Goal: Task Accomplishment & Management: Manage account settings

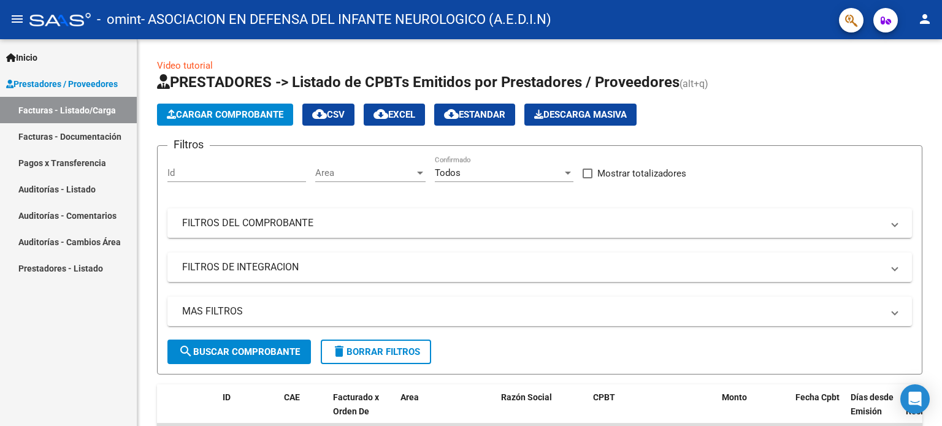
click at [87, 82] on span "Prestadores / Proveedores" at bounding box center [62, 83] width 112 height 13
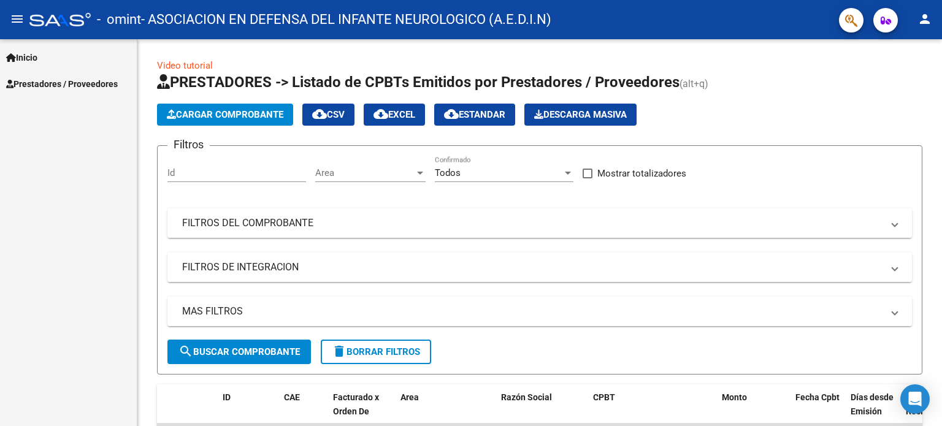
click at [93, 80] on span "Prestadores / Proveedores" at bounding box center [62, 83] width 112 height 13
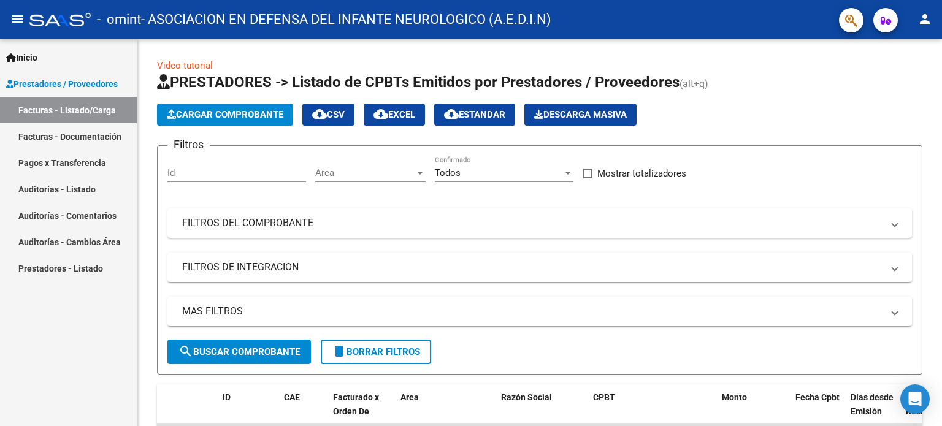
click at [80, 115] on link "Facturas - Listado/Carga" at bounding box center [68, 110] width 137 height 26
click at [275, 350] on span "search Buscar Comprobante" at bounding box center [238, 351] width 121 height 11
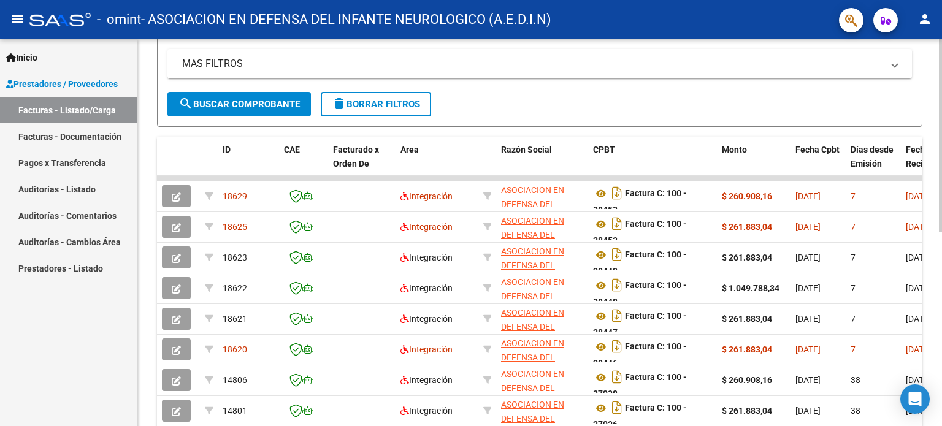
scroll to position [259, 0]
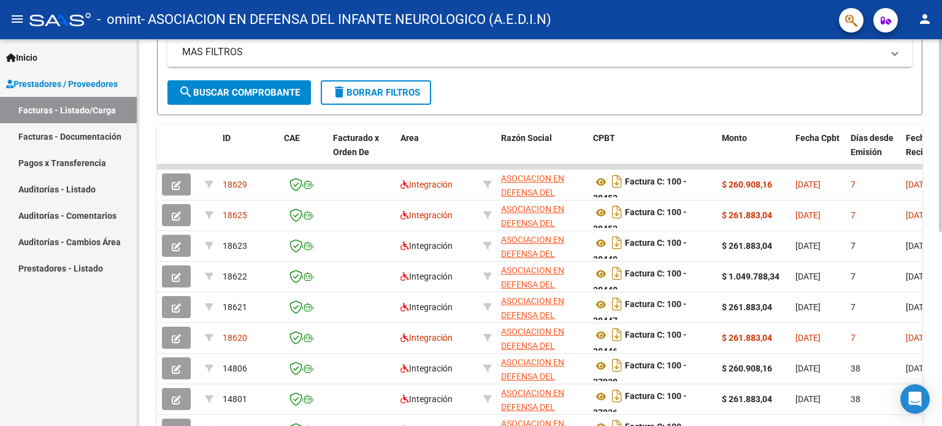
click at [932, 247] on div "Video tutorial PRESTADORES -> Listado de CPBTs Emitidos por Prestadores / Prove…" at bounding box center [541, 165] width 808 height 771
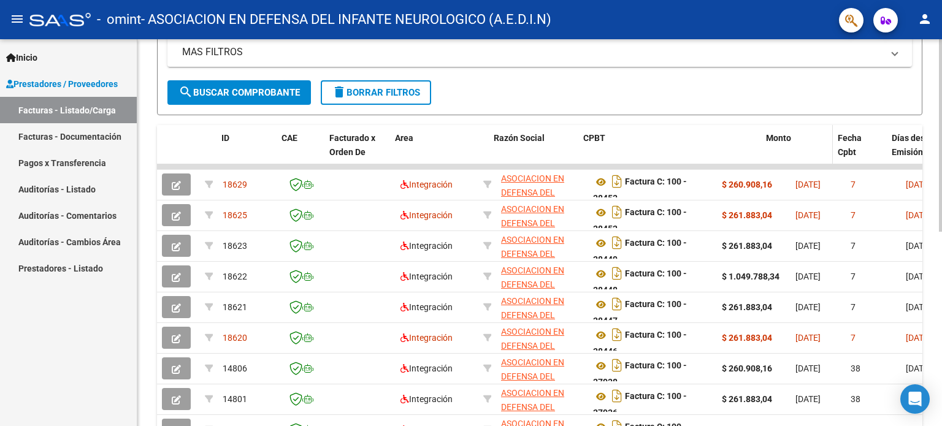
drag, startPoint x: 714, startPoint y: 144, endPoint x: 773, endPoint y: 142, distance: 58.9
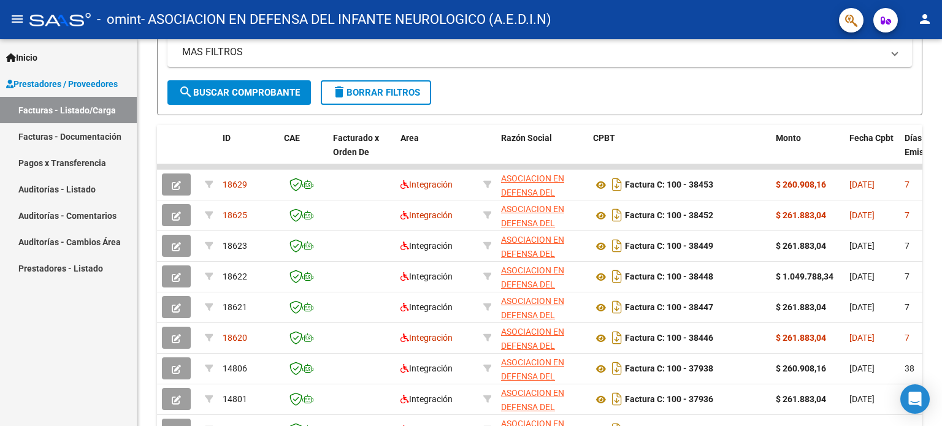
click at [927, 24] on mat-icon "person" at bounding box center [924, 19] width 15 height 15
click at [641, 17] on div at bounding box center [471, 213] width 942 height 426
click at [941, 213] on div at bounding box center [940, 267] width 3 height 193
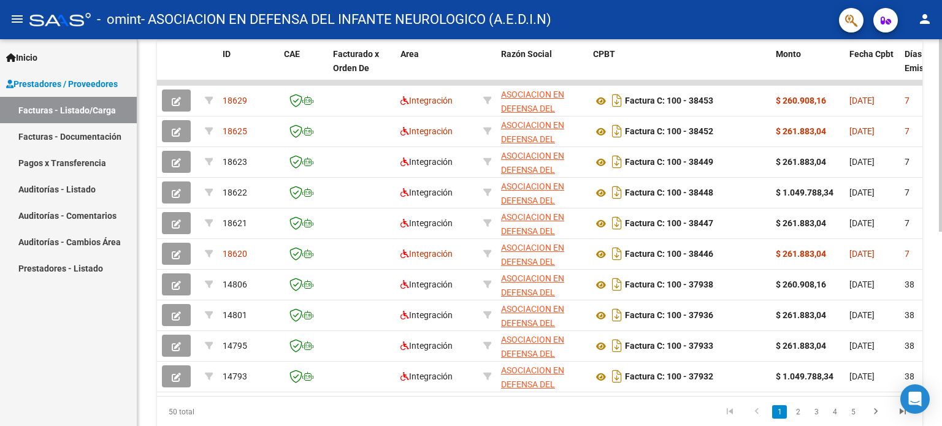
scroll to position [391, 0]
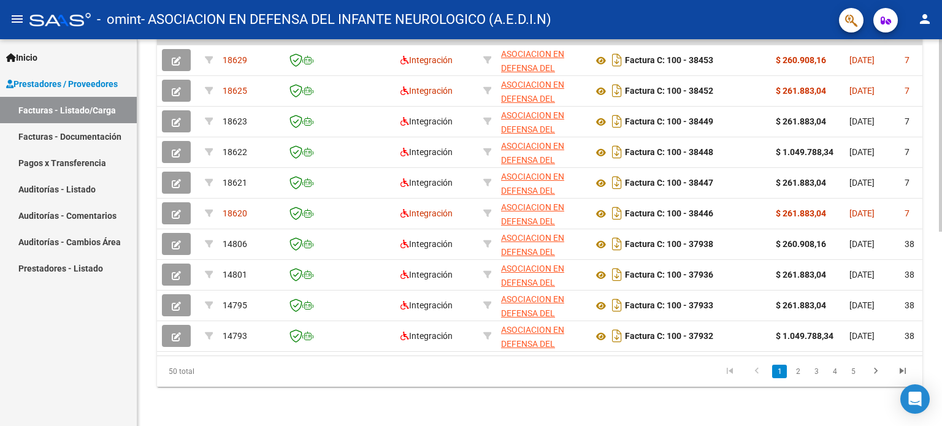
click at [940, 296] on div at bounding box center [940, 330] width 3 height 193
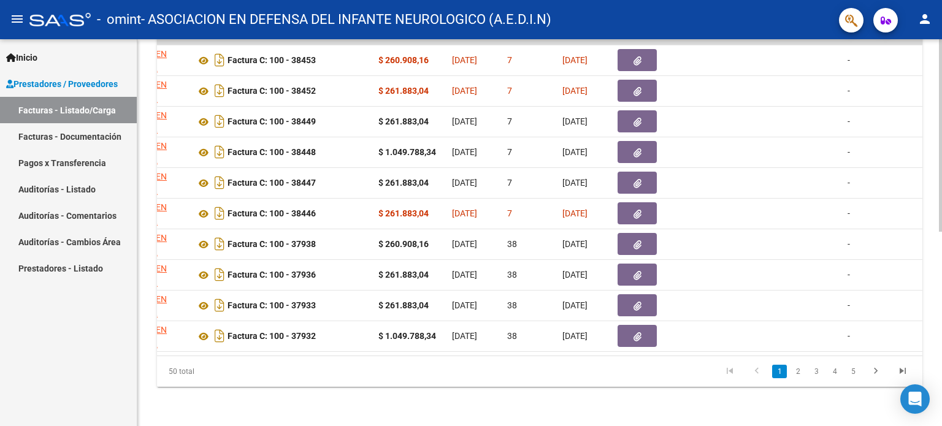
scroll to position [0, 408]
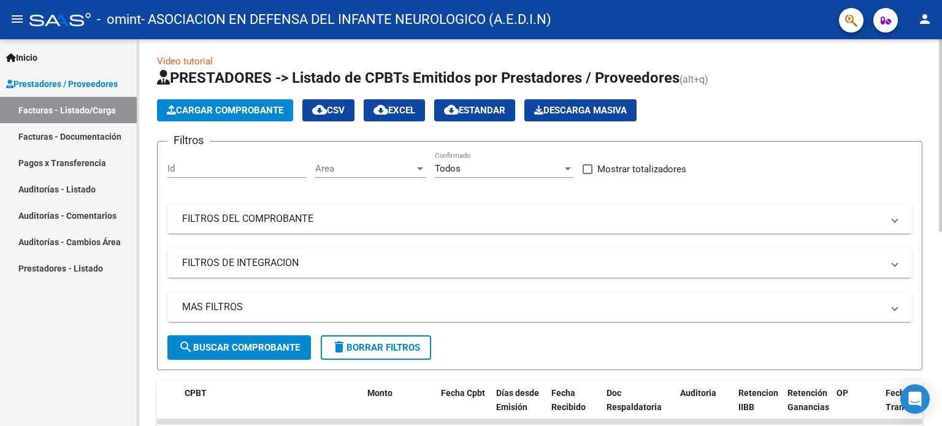
click at [941, 159] on div at bounding box center [940, 232] width 3 height 387
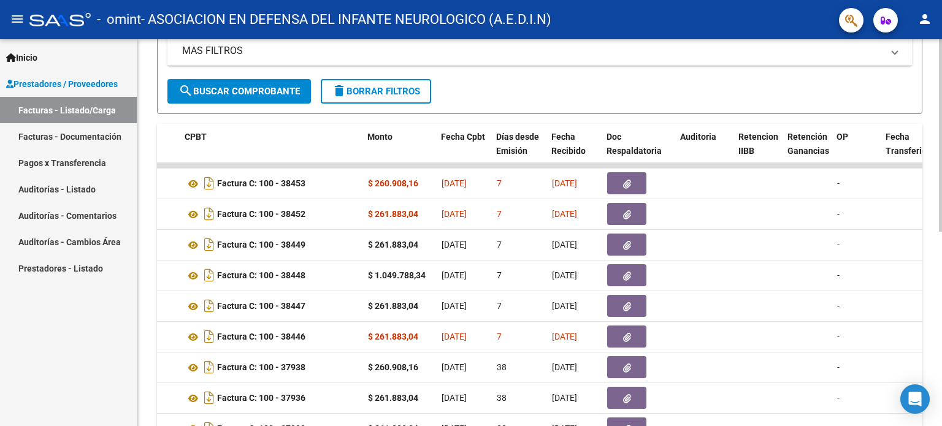
scroll to position [281, 0]
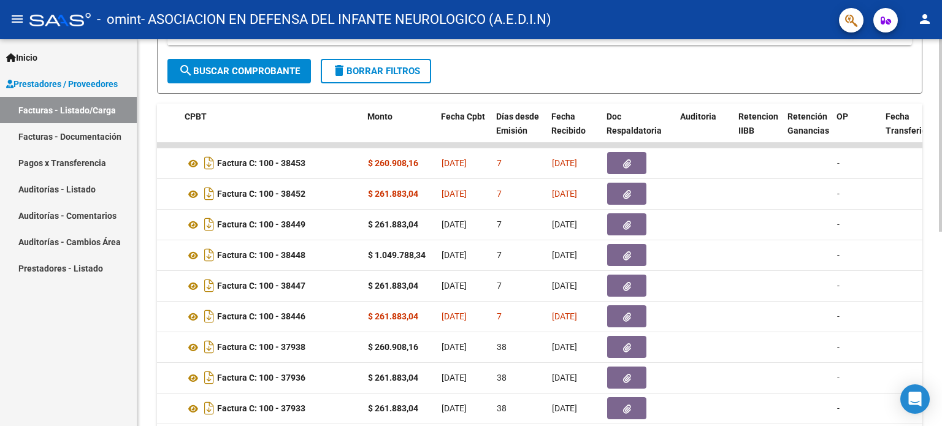
click at [939, 313] on div at bounding box center [940, 278] width 3 height 192
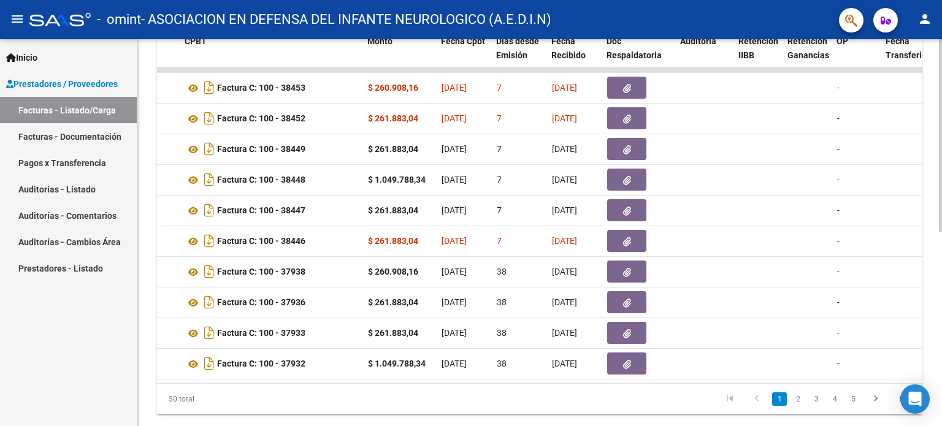
scroll to position [370, 0]
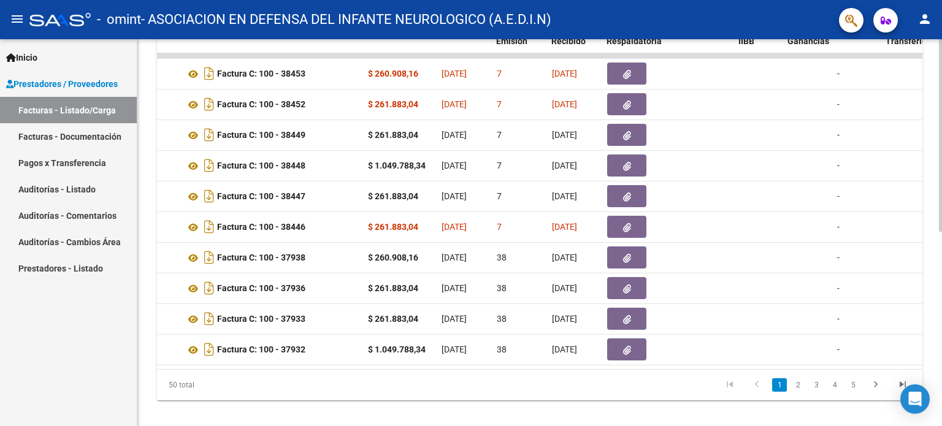
click at [941, 234] on div at bounding box center [940, 323] width 3 height 193
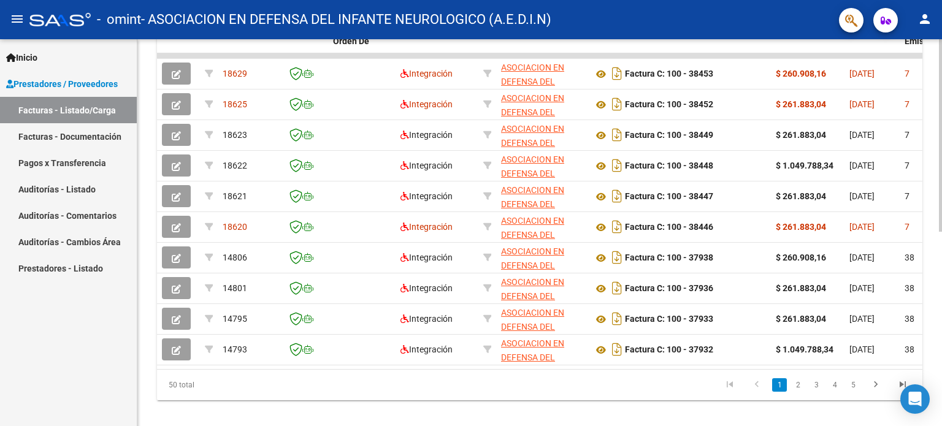
click at [939, 229] on div at bounding box center [940, 323] width 3 height 193
